Goal: Transaction & Acquisition: Purchase product/service

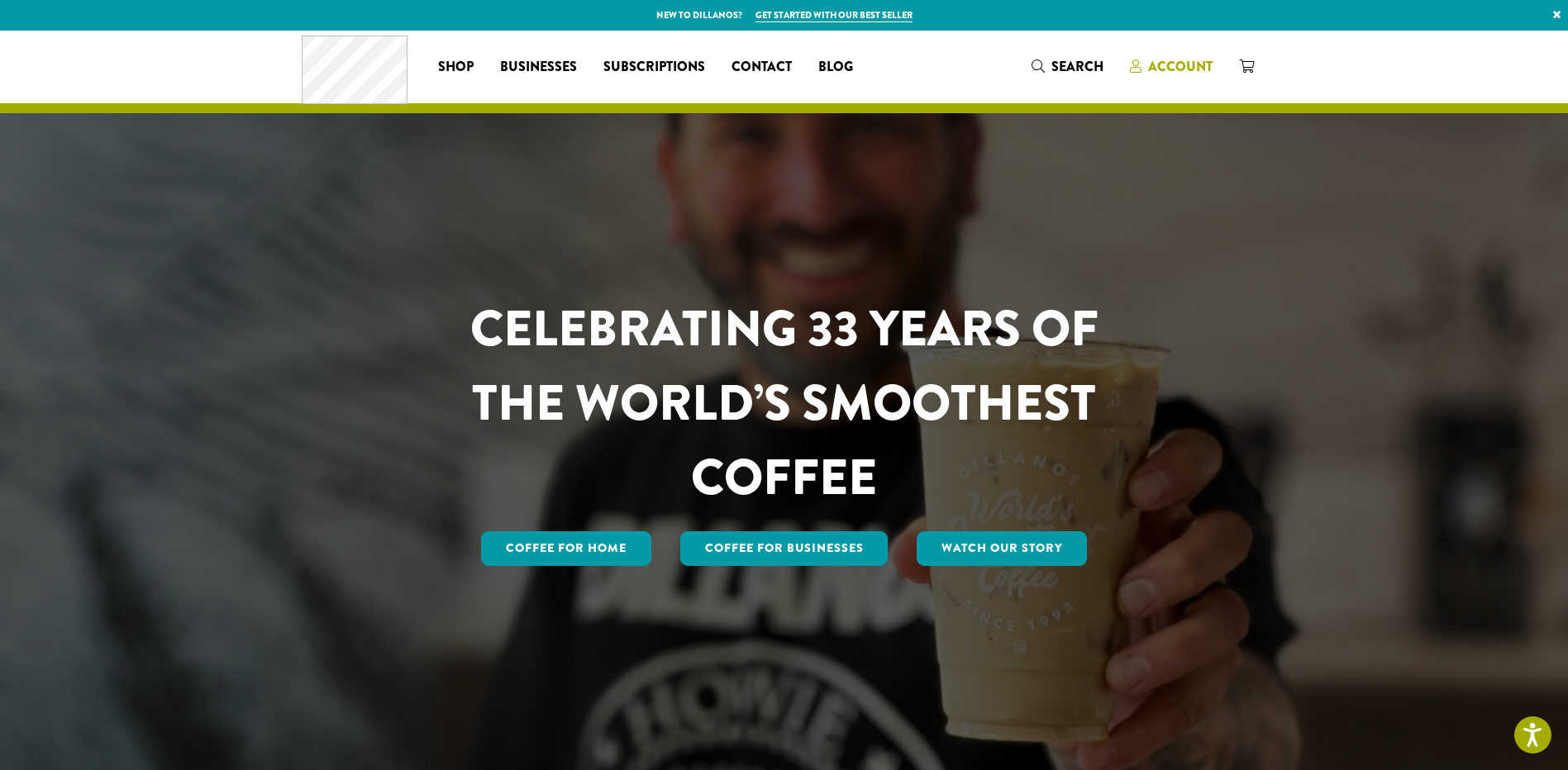
click at [1184, 67] on span "Account" at bounding box center [1180, 66] width 65 height 19
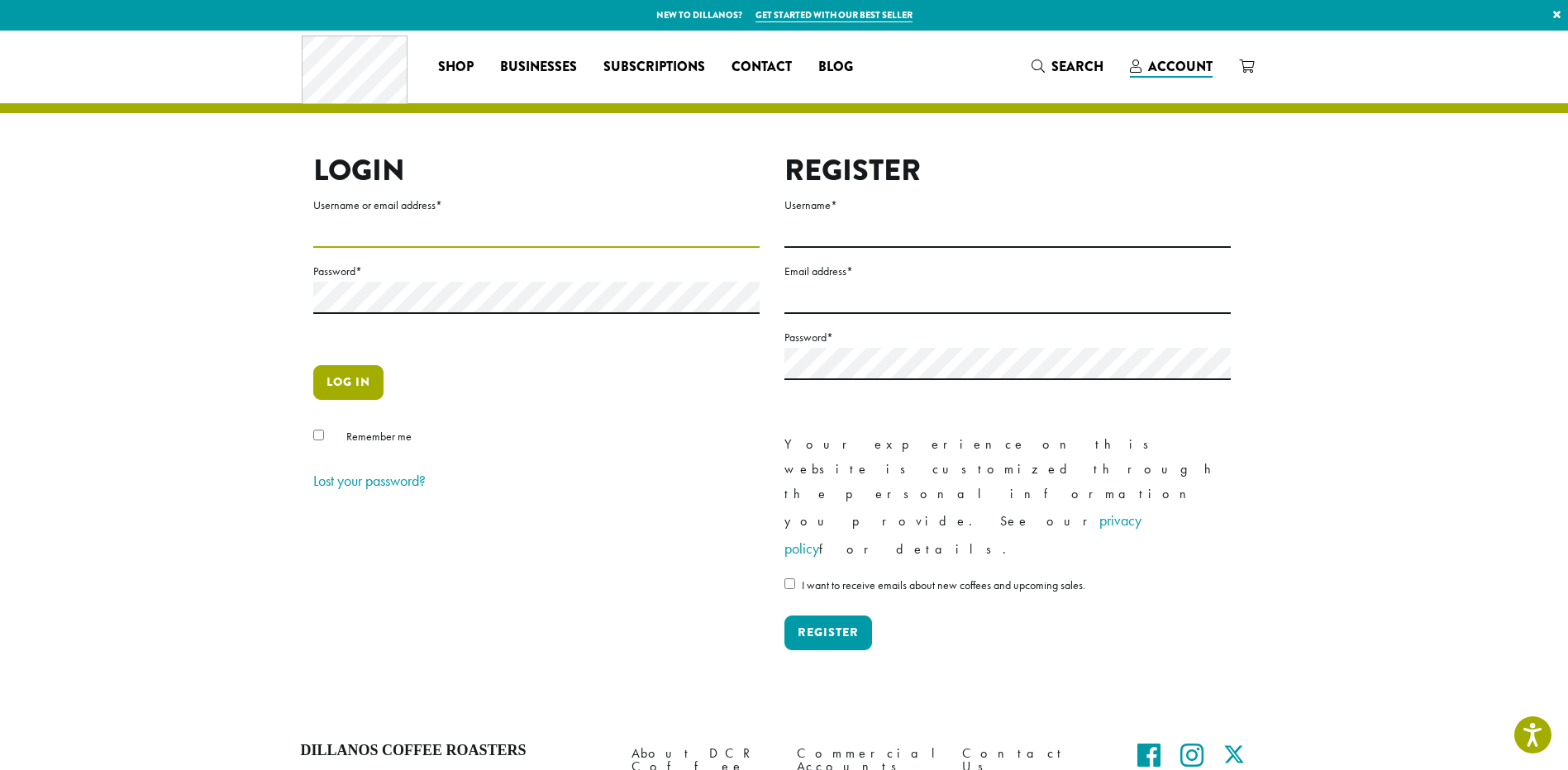
type input "**********"
click at [357, 383] on button "Log in" at bounding box center [347, 383] width 70 height 35
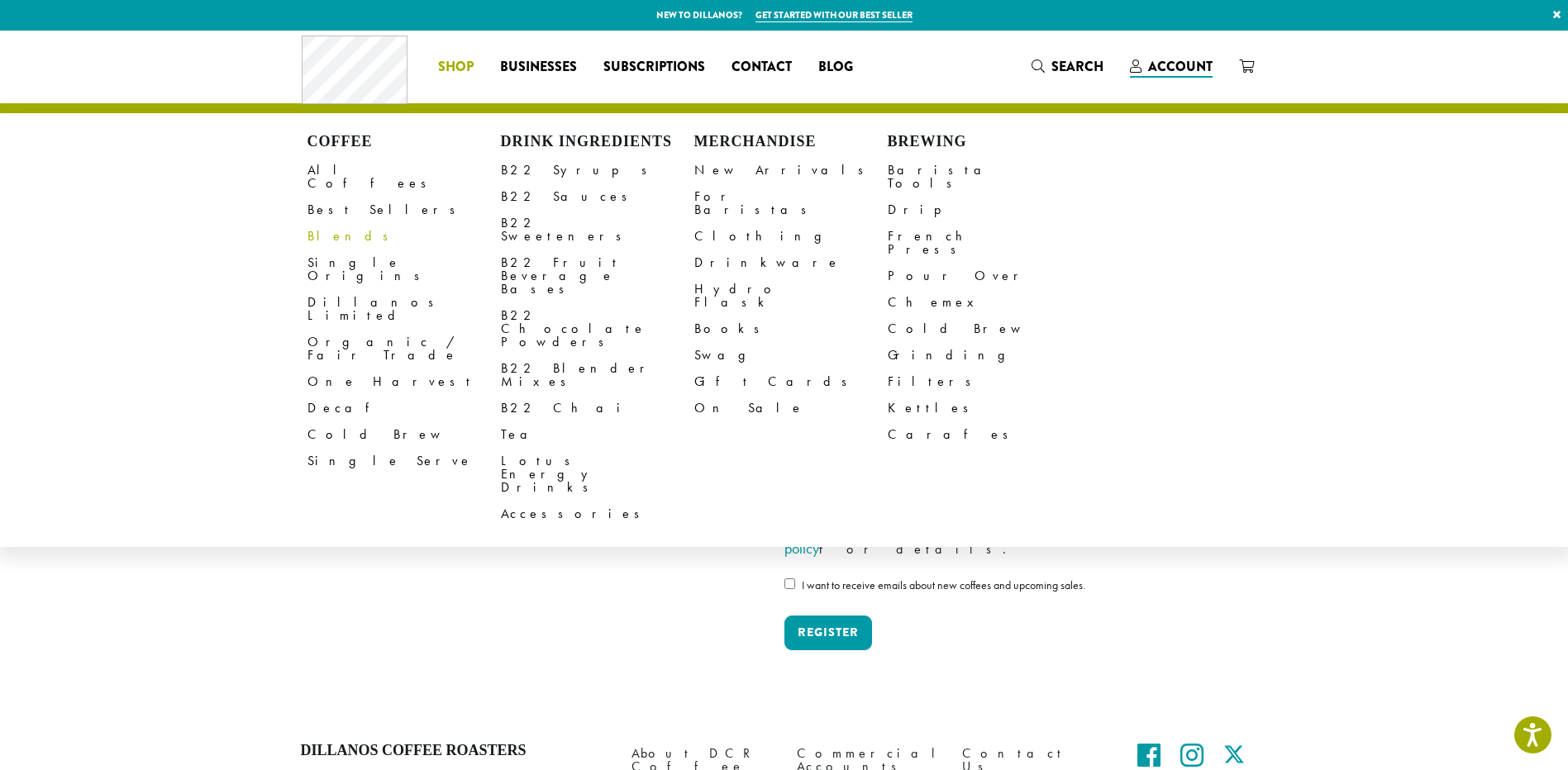
click at [335, 224] on link "Blends" at bounding box center [404, 235] width 194 height 26
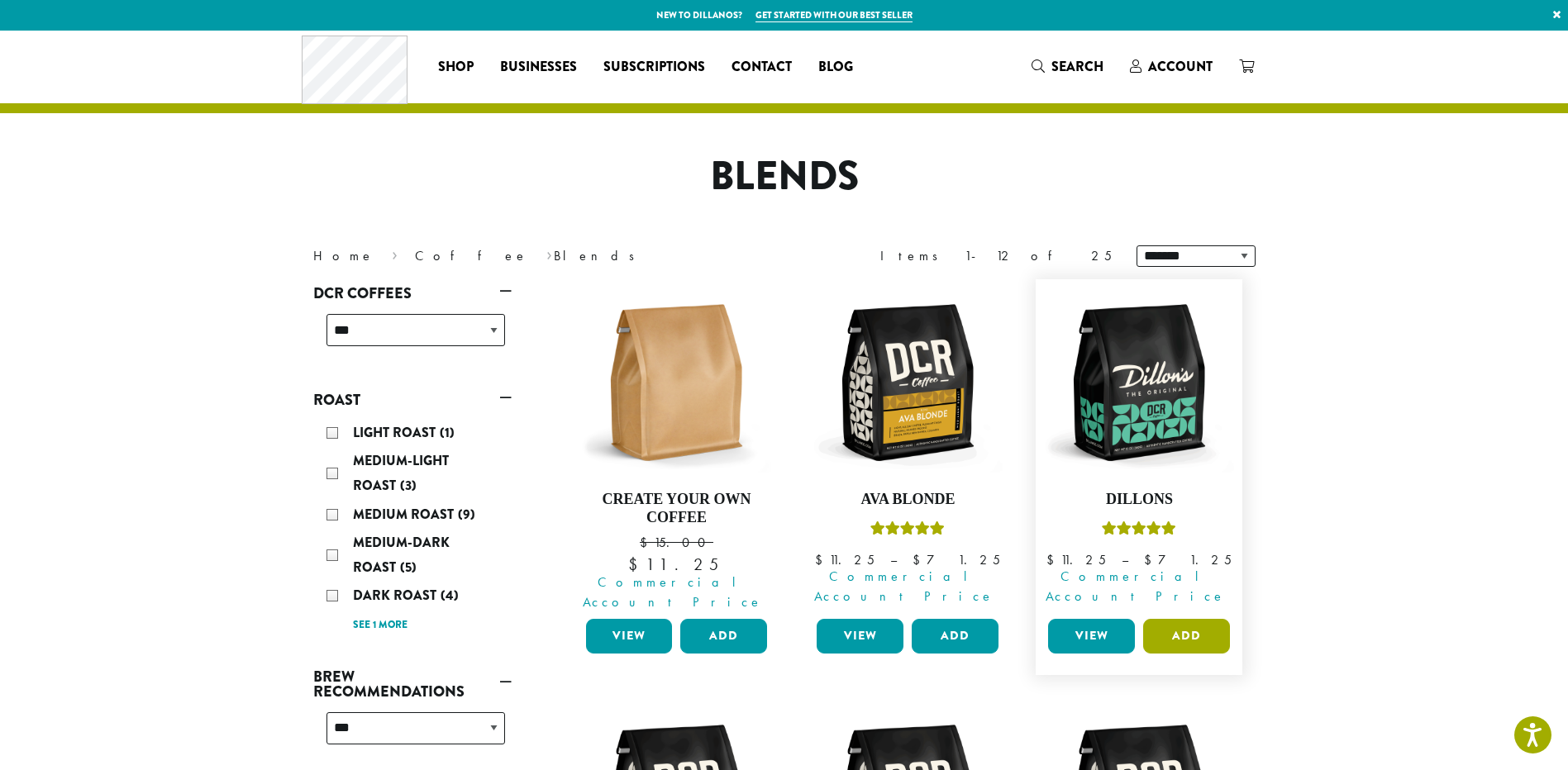
click at [1189, 620] on button "Add" at bounding box center [1186, 636] width 86 height 35
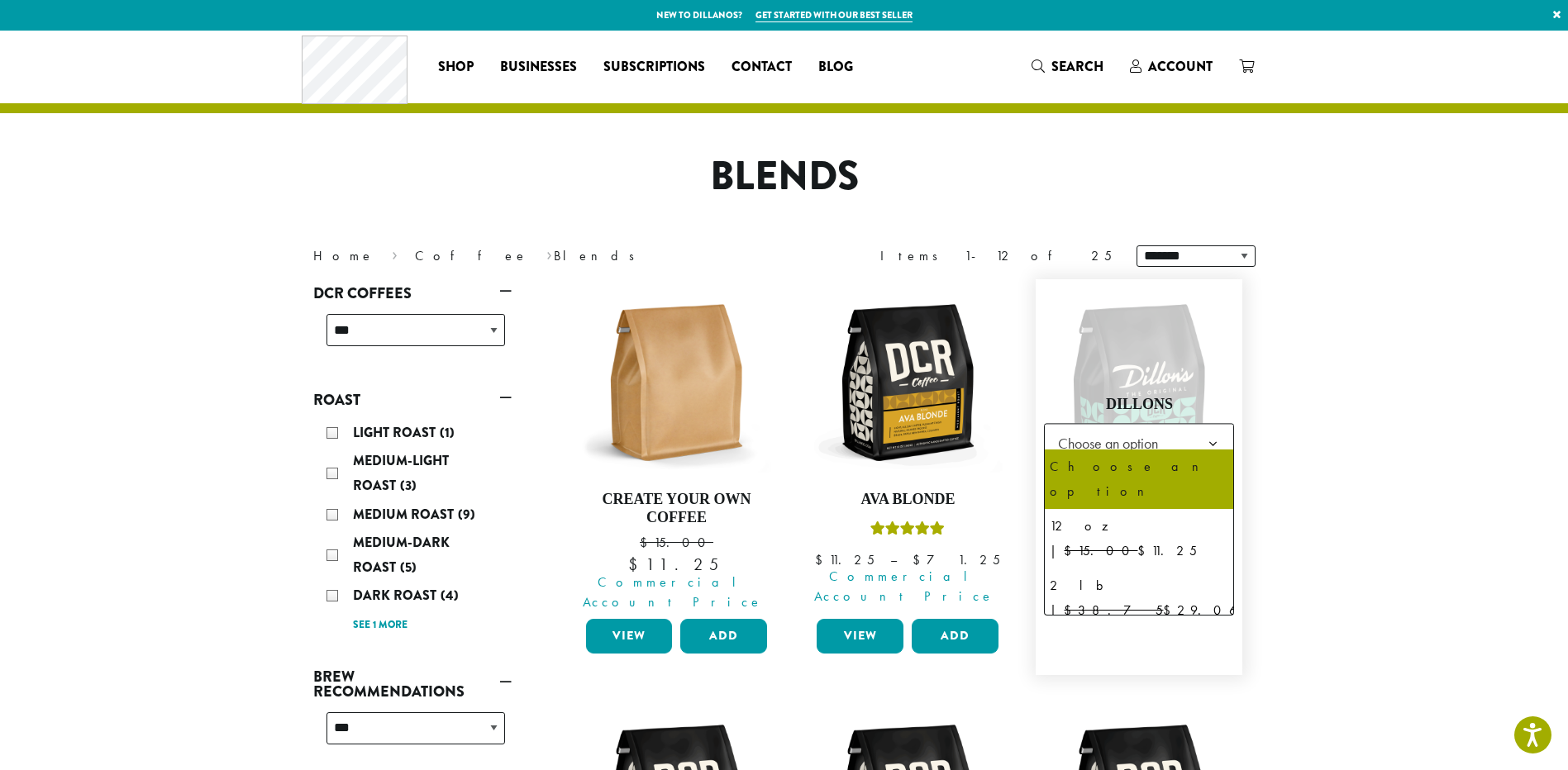
click at [1215, 429] on b at bounding box center [1212, 445] width 41 height 41
select select "**********"
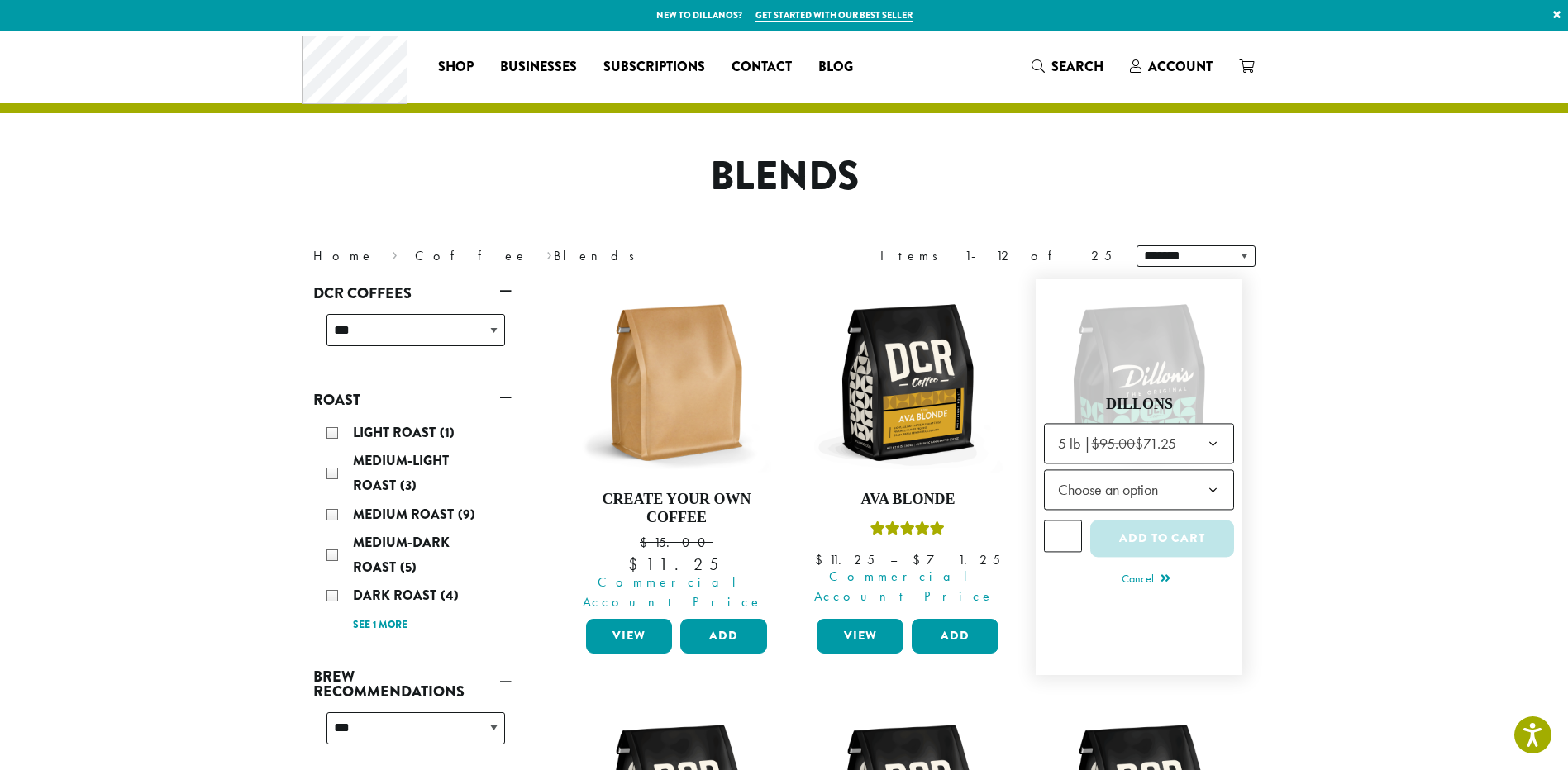
click at [1209, 471] on b at bounding box center [1212, 491] width 41 height 41
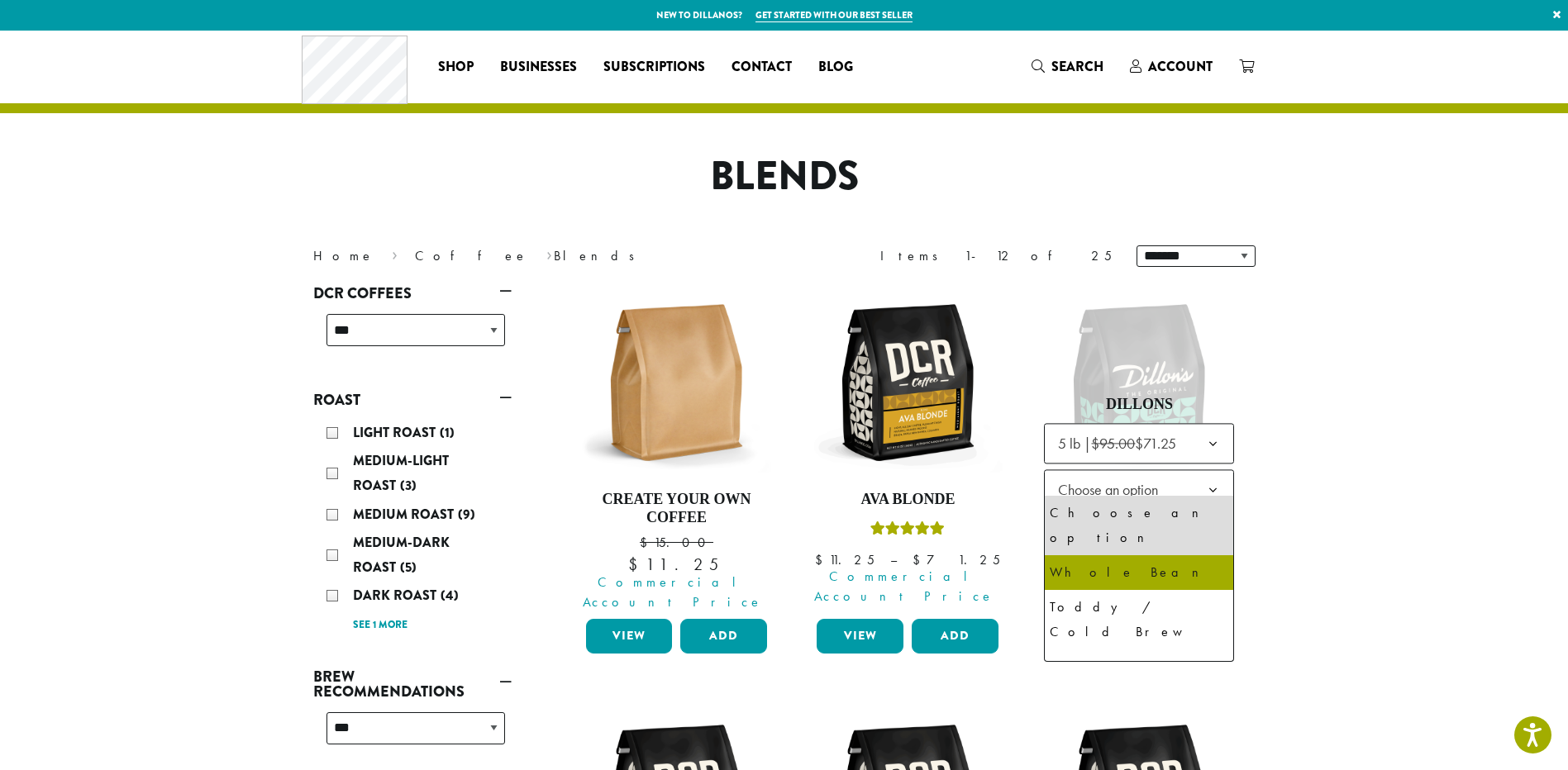
select select "**********"
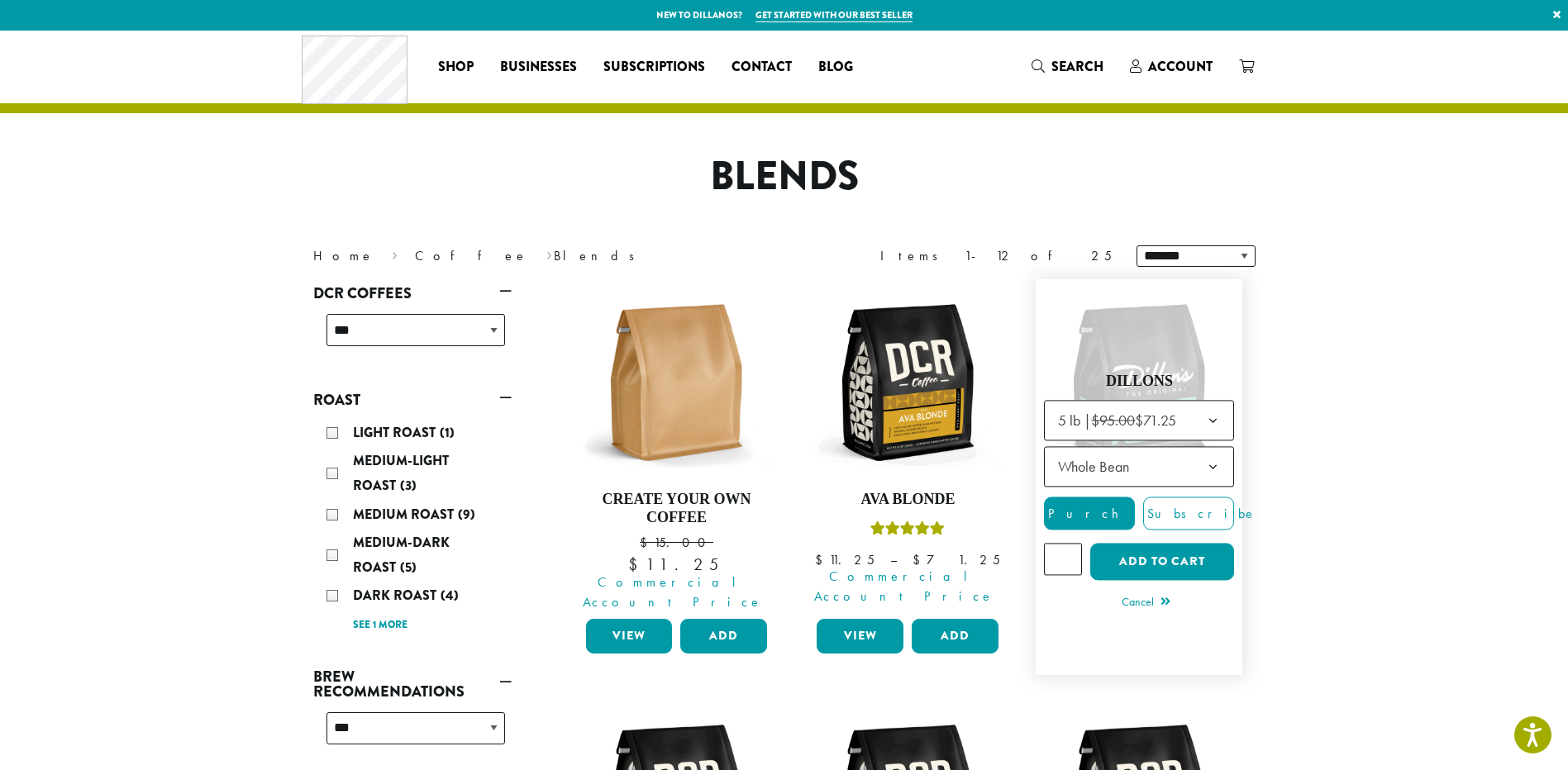
click at [1068, 545] on input "*" at bounding box center [1062, 559] width 38 height 32
type input "*"
click at [1068, 545] on input "*" at bounding box center [1062, 559] width 38 height 32
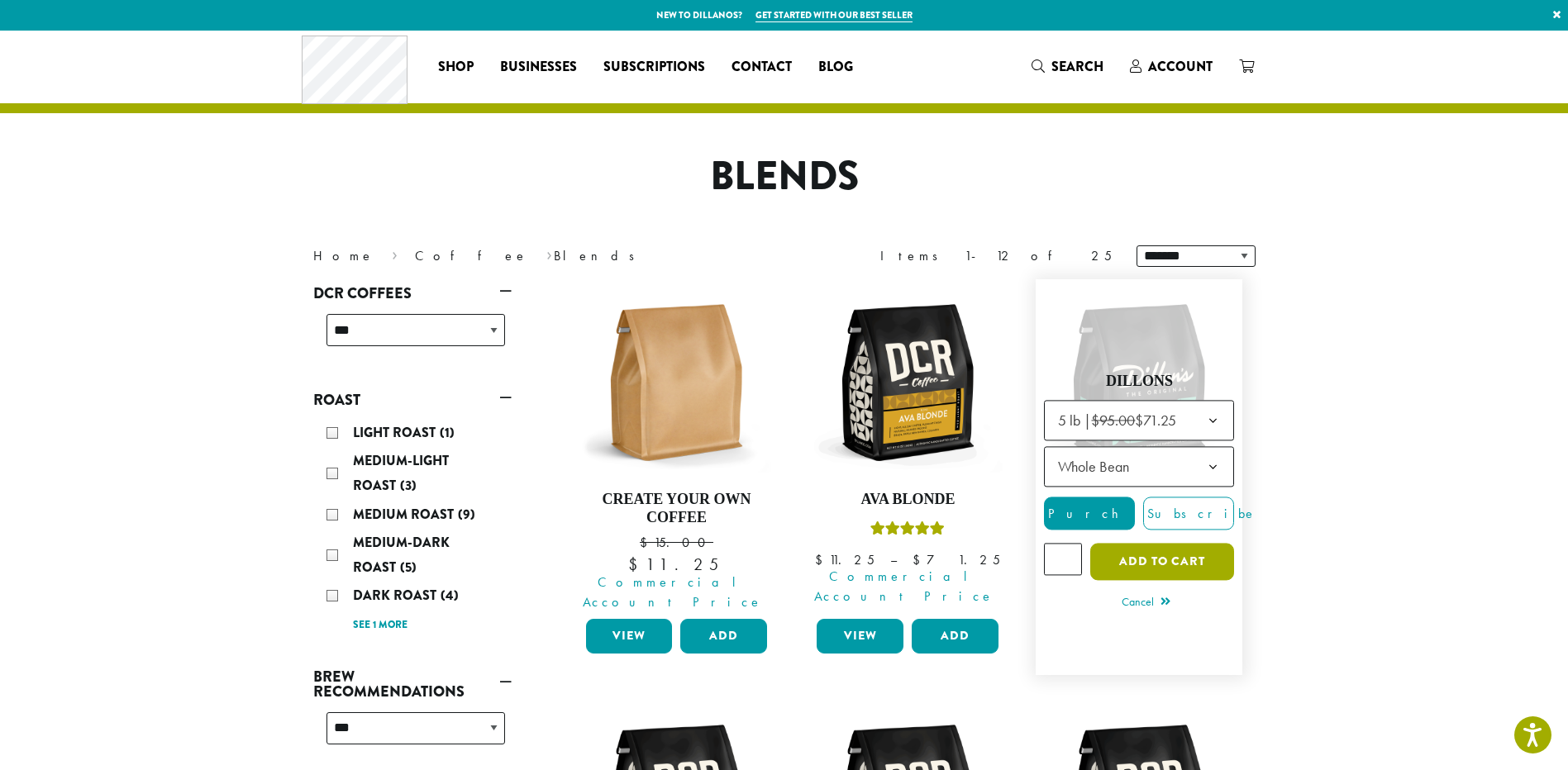
click at [1120, 552] on button "Add to cart" at bounding box center [1161, 562] width 144 height 37
click at [1171, 552] on button "Add to cart" at bounding box center [1161, 562] width 144 height 37
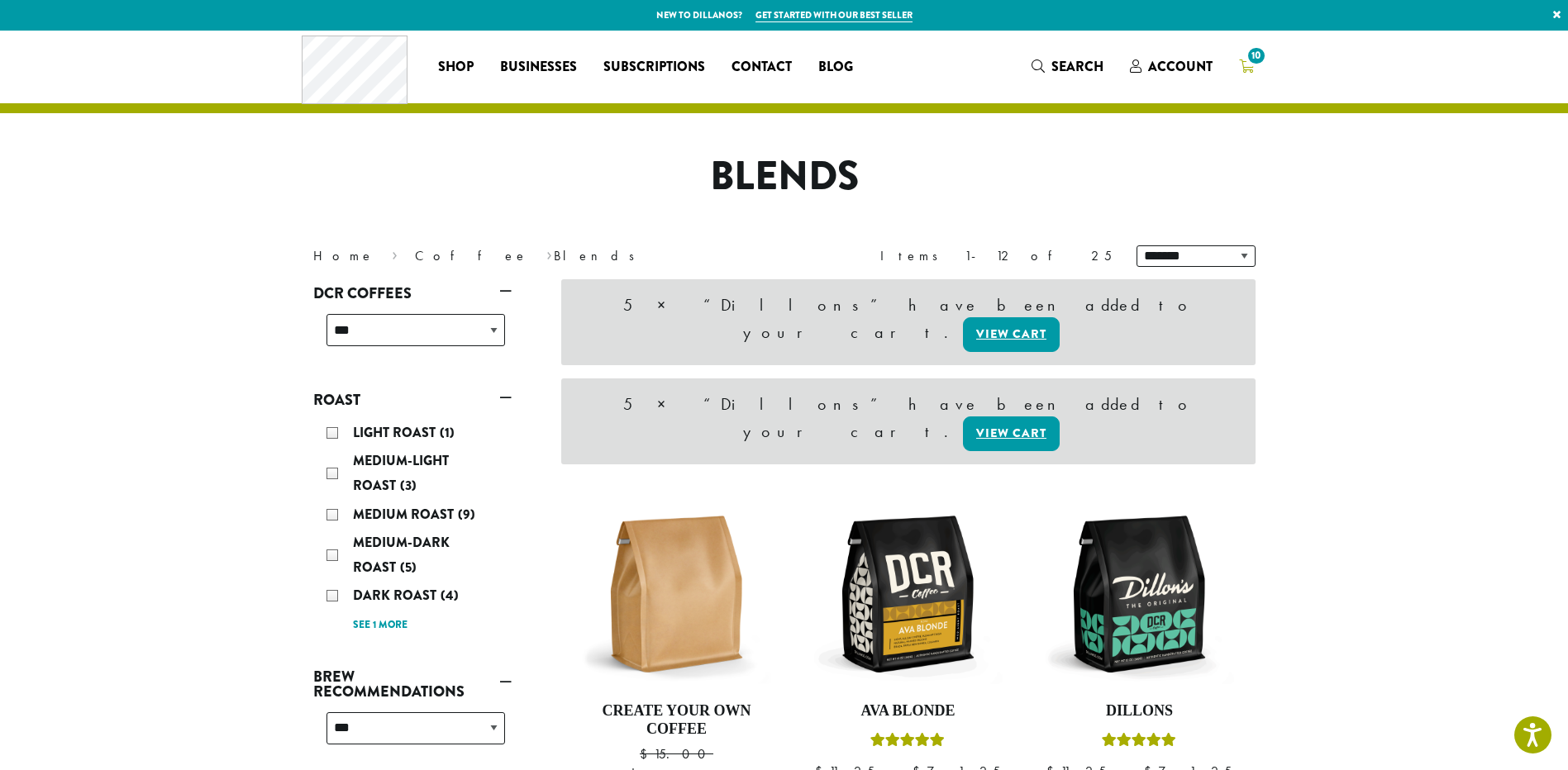
click at [1251, 61] on span "10" at bounding box center [1255, 55] width 23 height 23
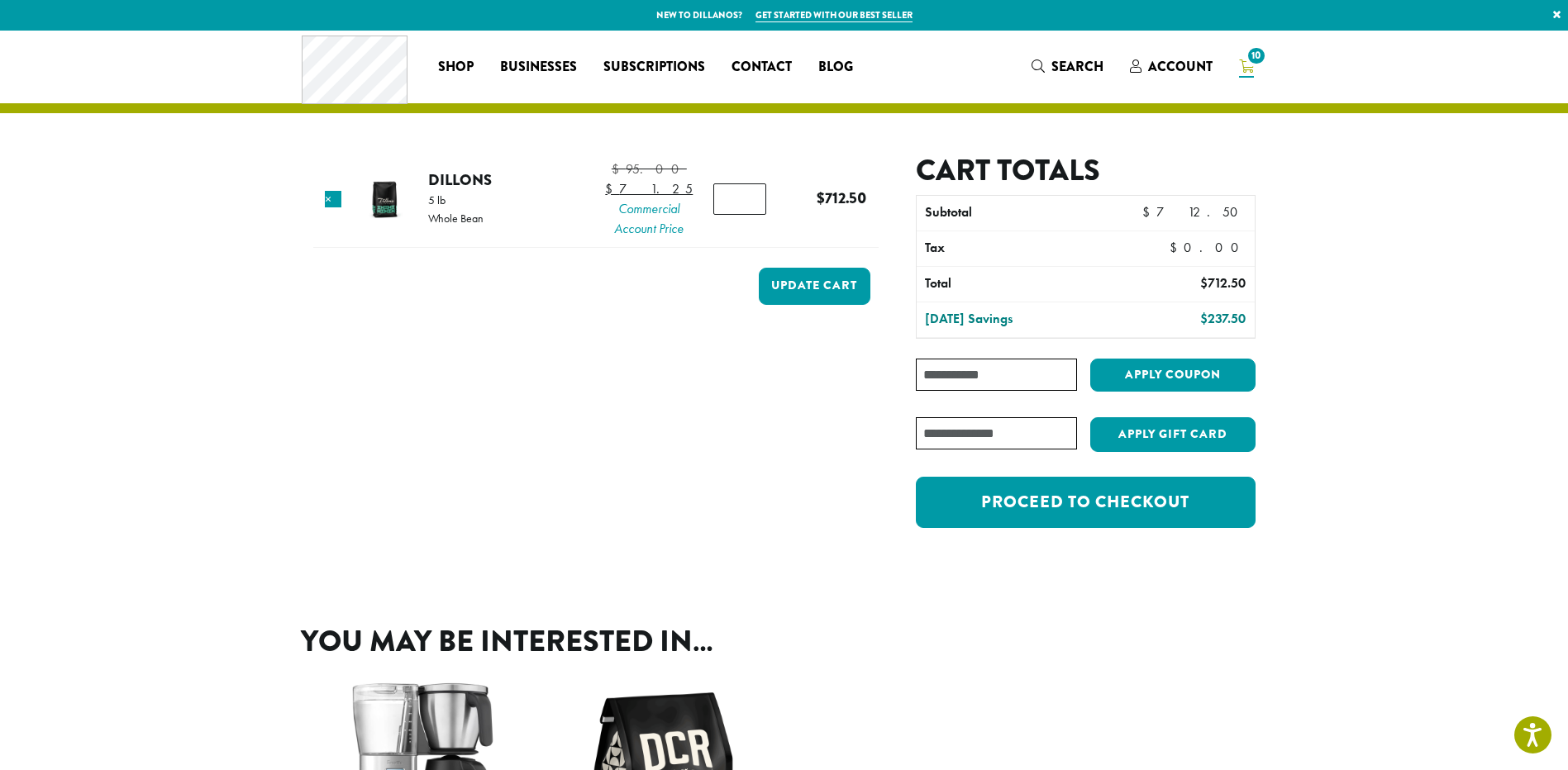
click at [747, 212] on input "*" at bounding box center [739, 199] width 53 height 32
type input "*"
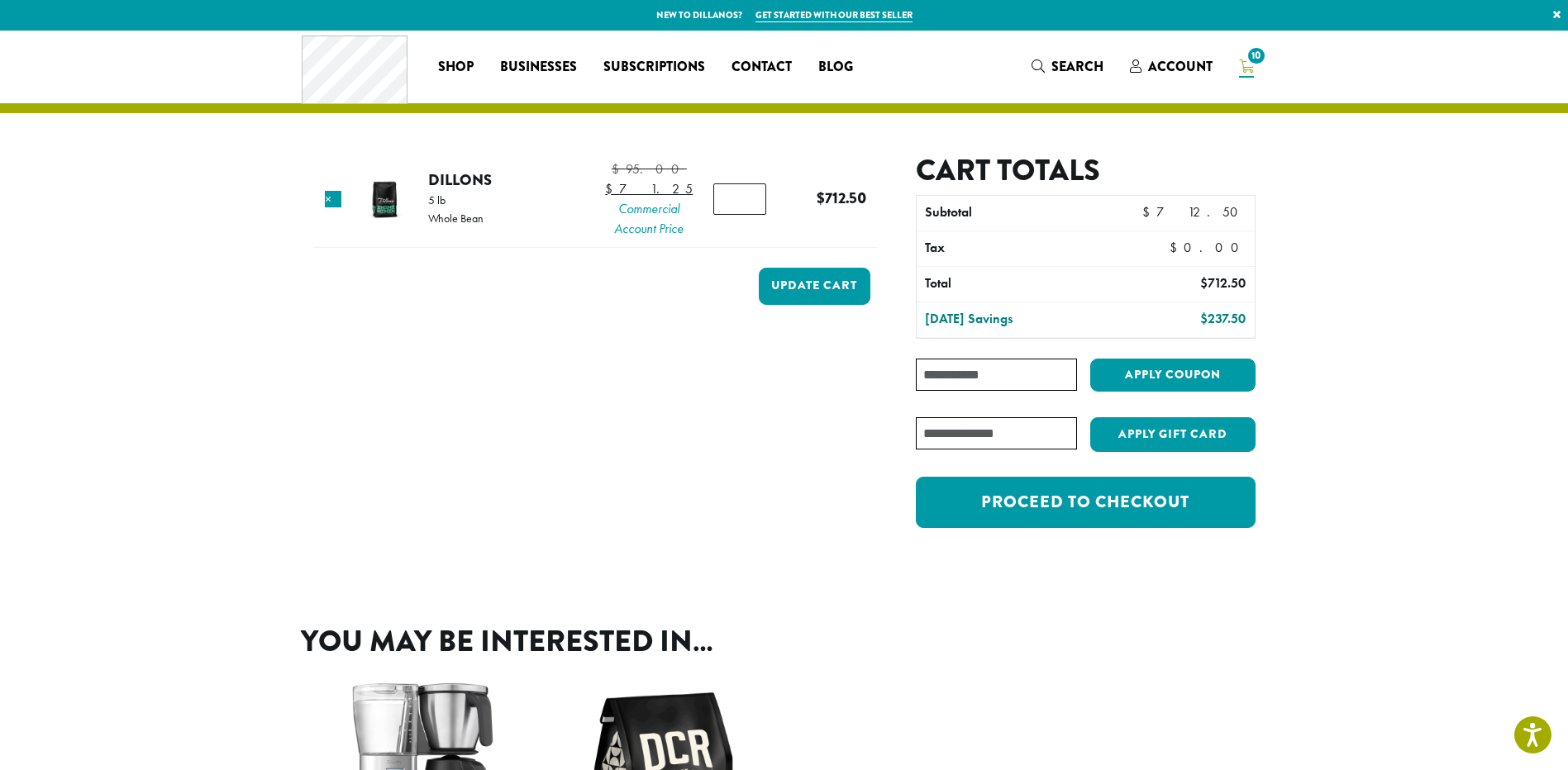
click at [747, 212] on input "*" at bounding box center [739, 199] width 53 height 32
click at [801, 301] on button "Update cart" at bounding box center [814, 285] width 112 height 37
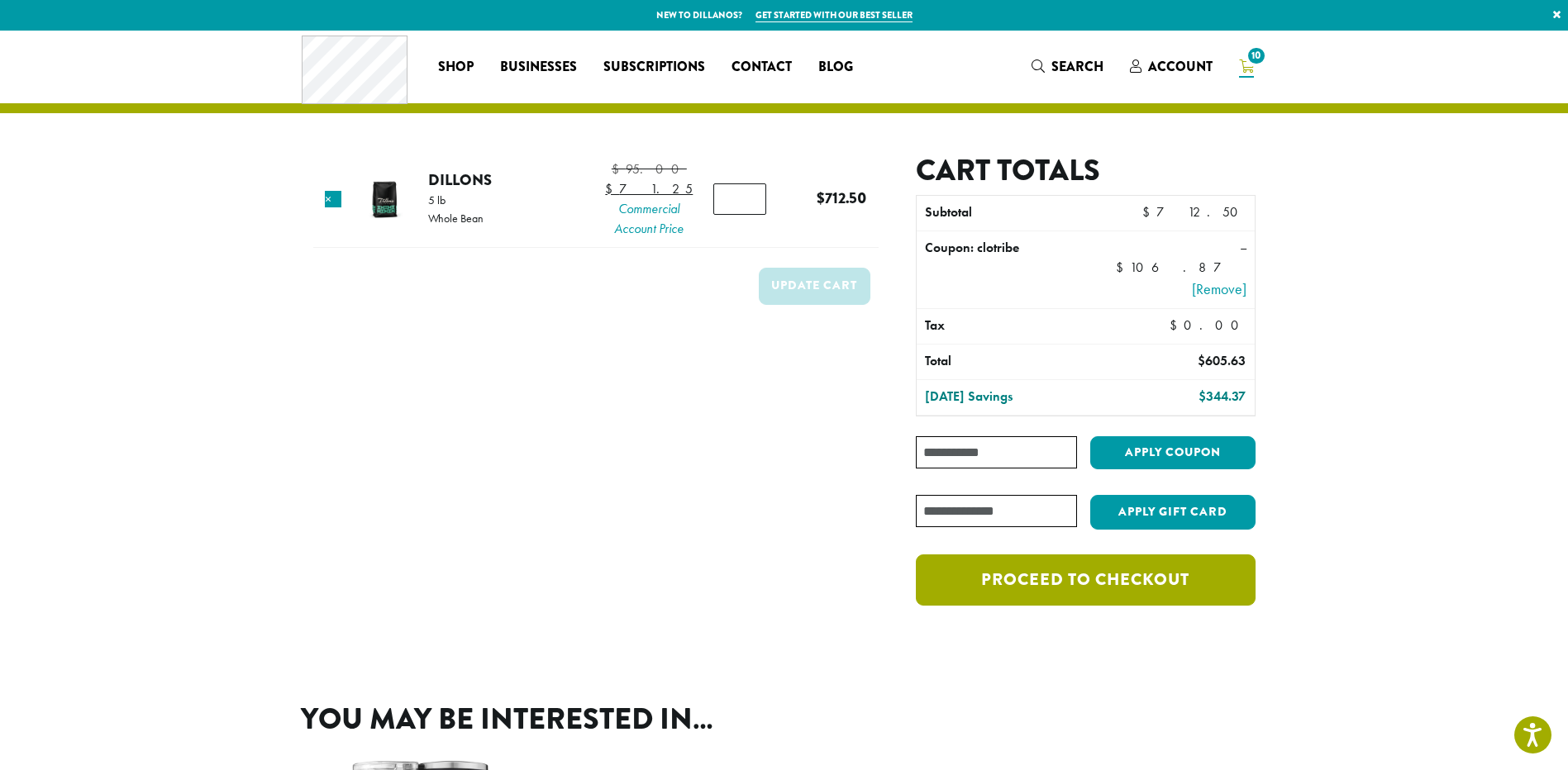
click at [1084, 565] on link "Proceed to checkout" at bounding box center [1085, 580] width 339 height 51
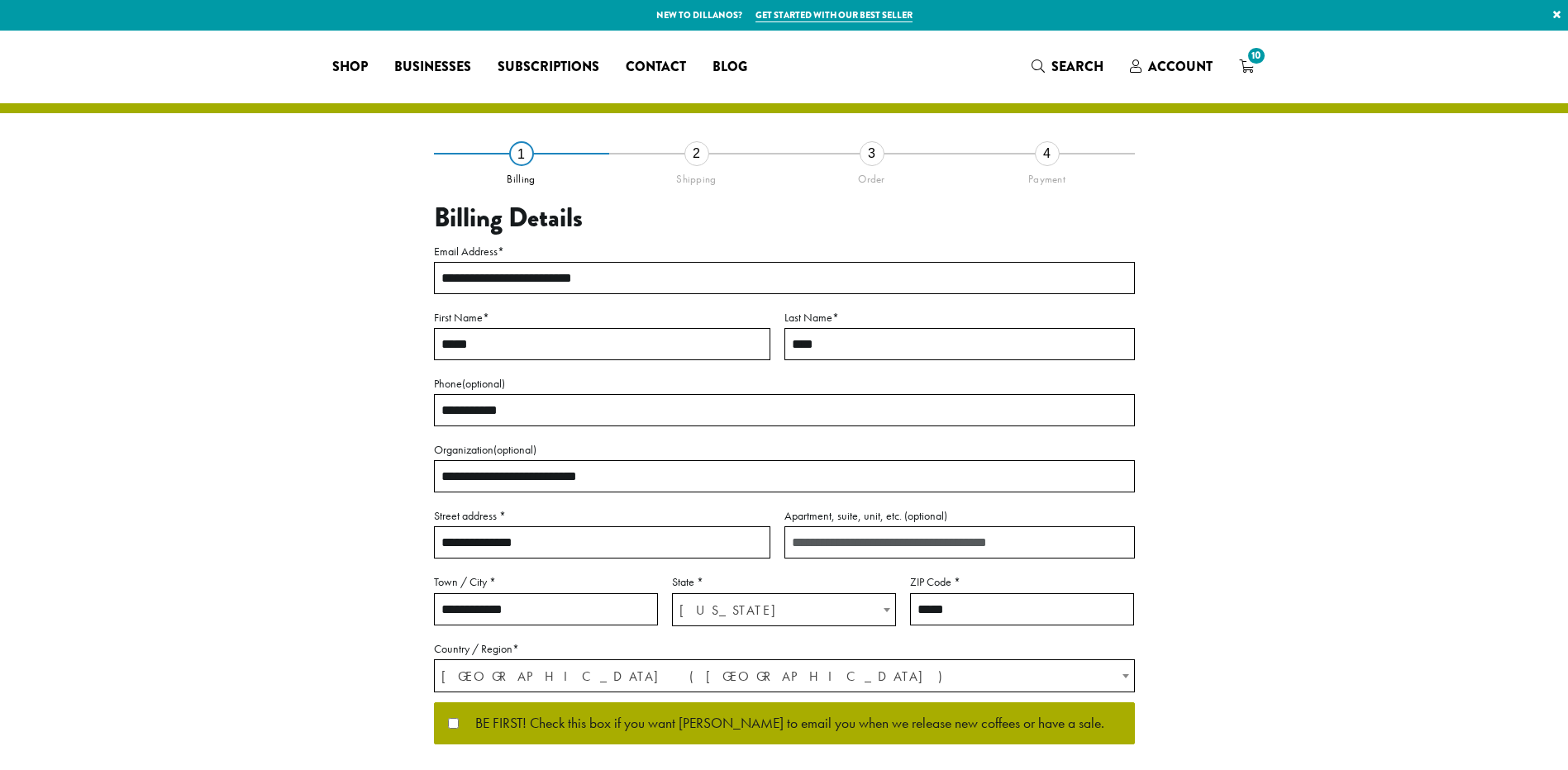
select select "**"
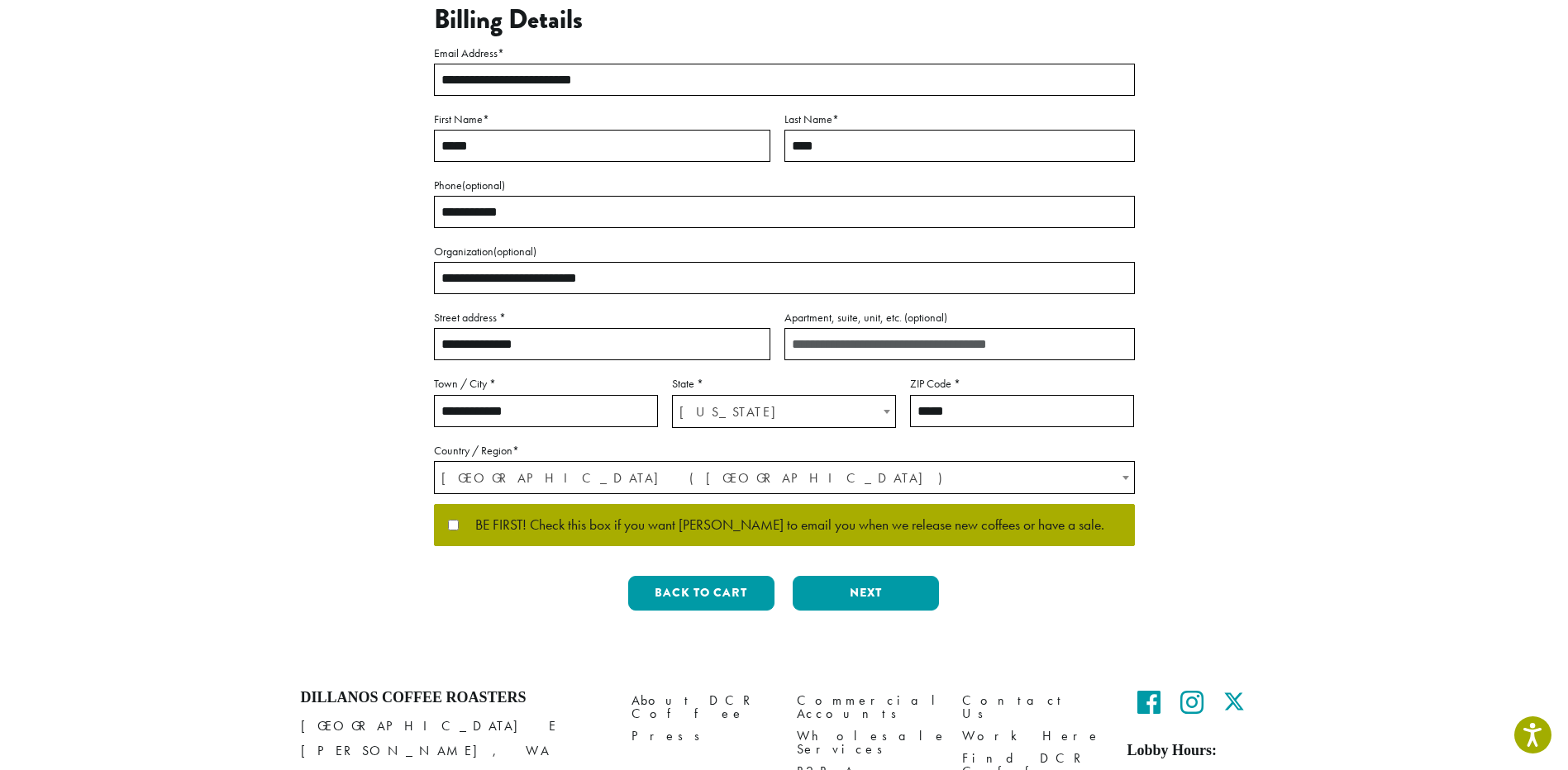
scroll to position [248, 0]
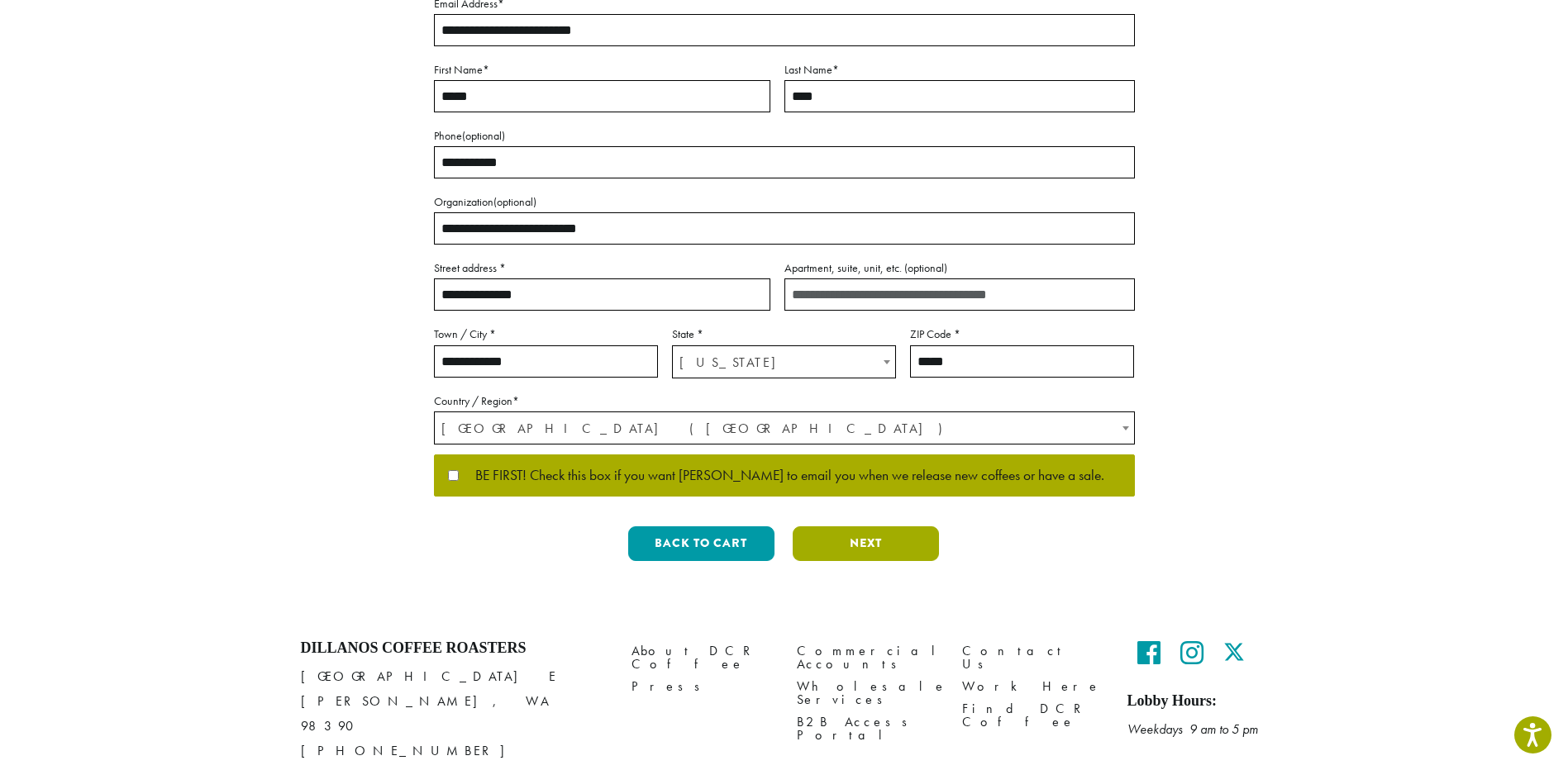
click at [883, 540] on button "Next" at bounding box center [865, 544] width 146 height 35
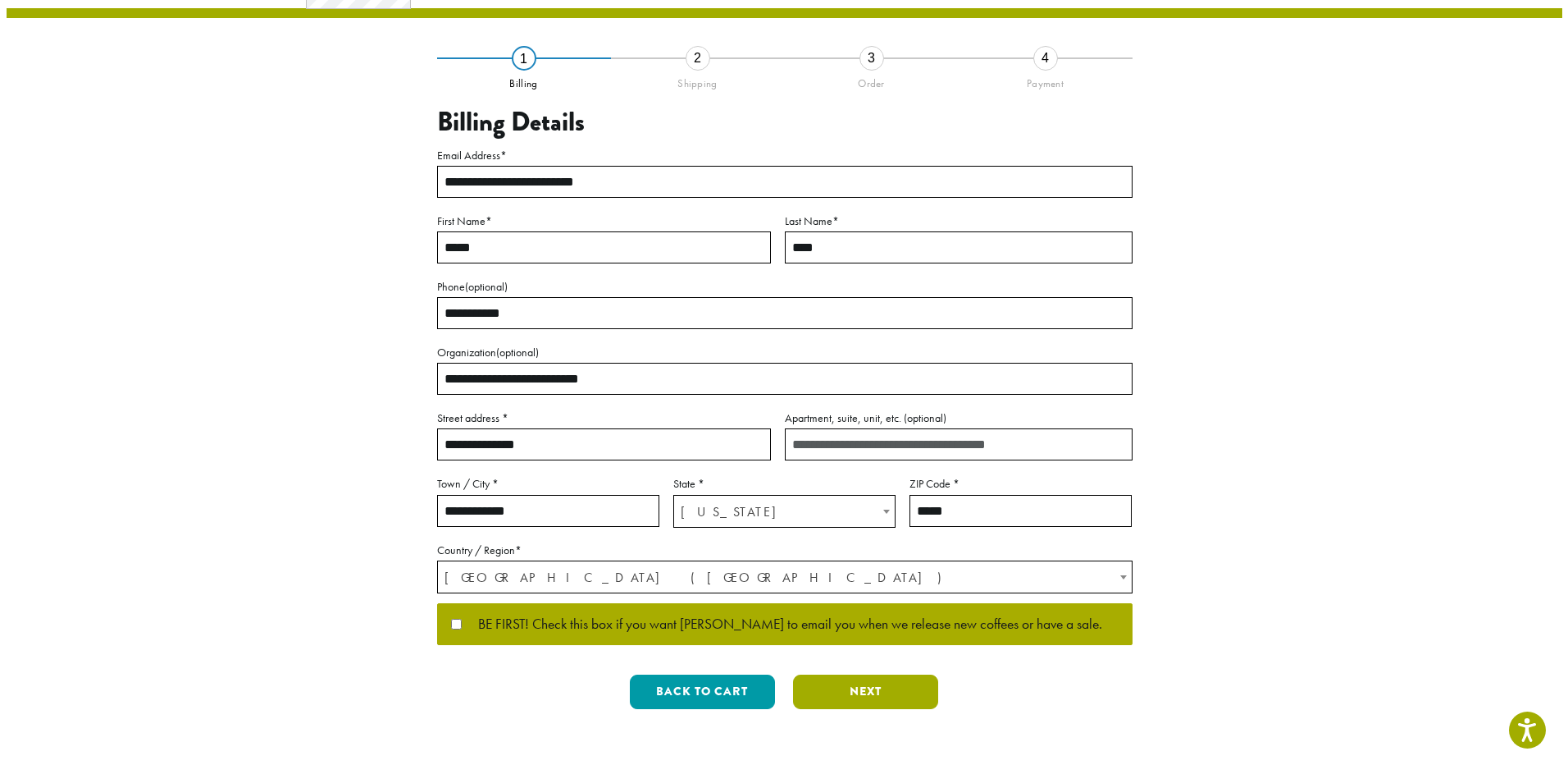
scroll to position [0, 0]
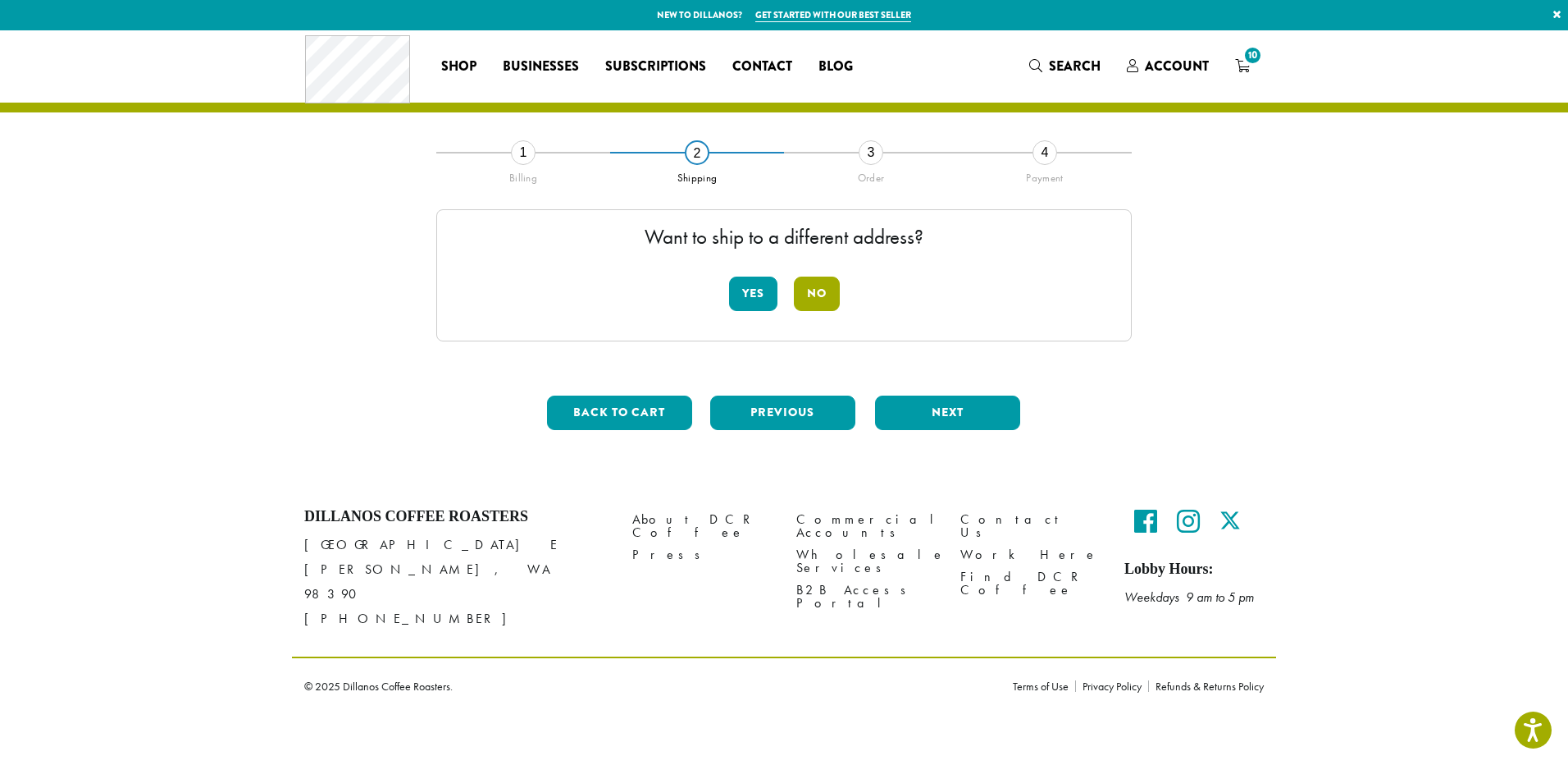
click at [814, 291] on button "No" at bounding box center [816, 294] width 46 height 34
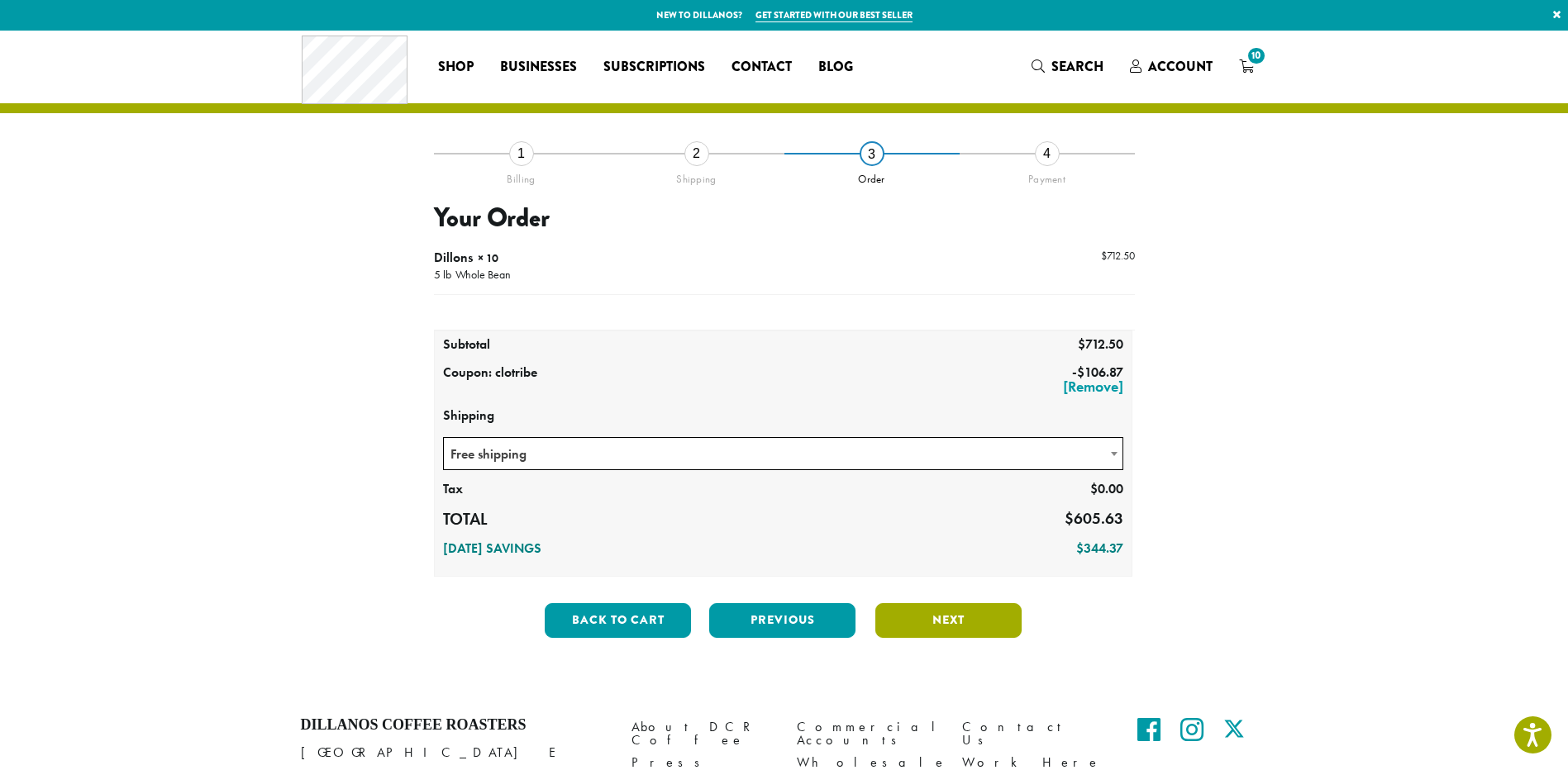
click at [980, 619] on button "Next" at bounding box center [948, 620] width 146 height 35
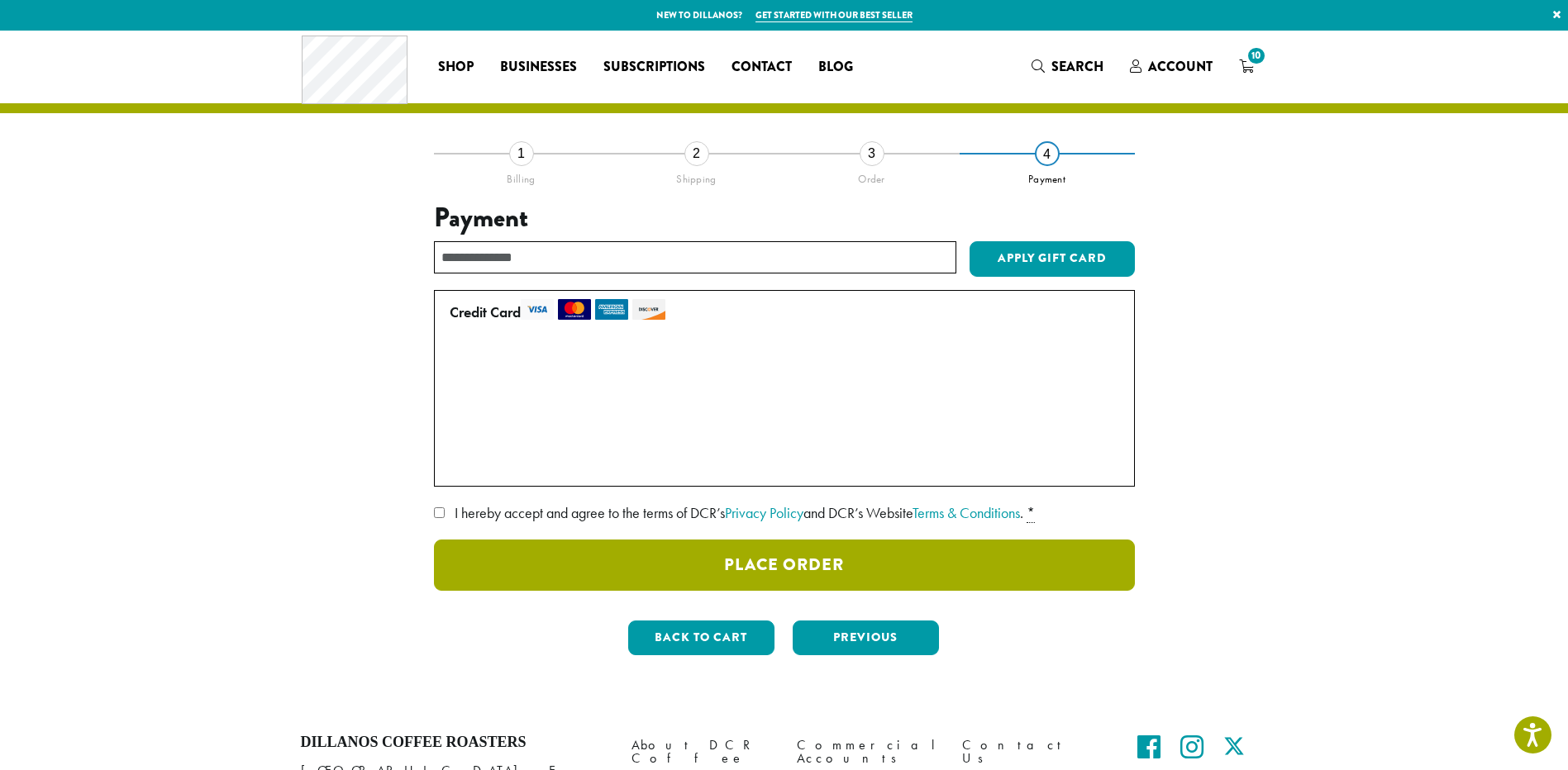
click at [800, 556] on button "Place Order" at bounding box center [784, 565] width 700 height 51
